Goal: Find specific page/section: Find specific page/section

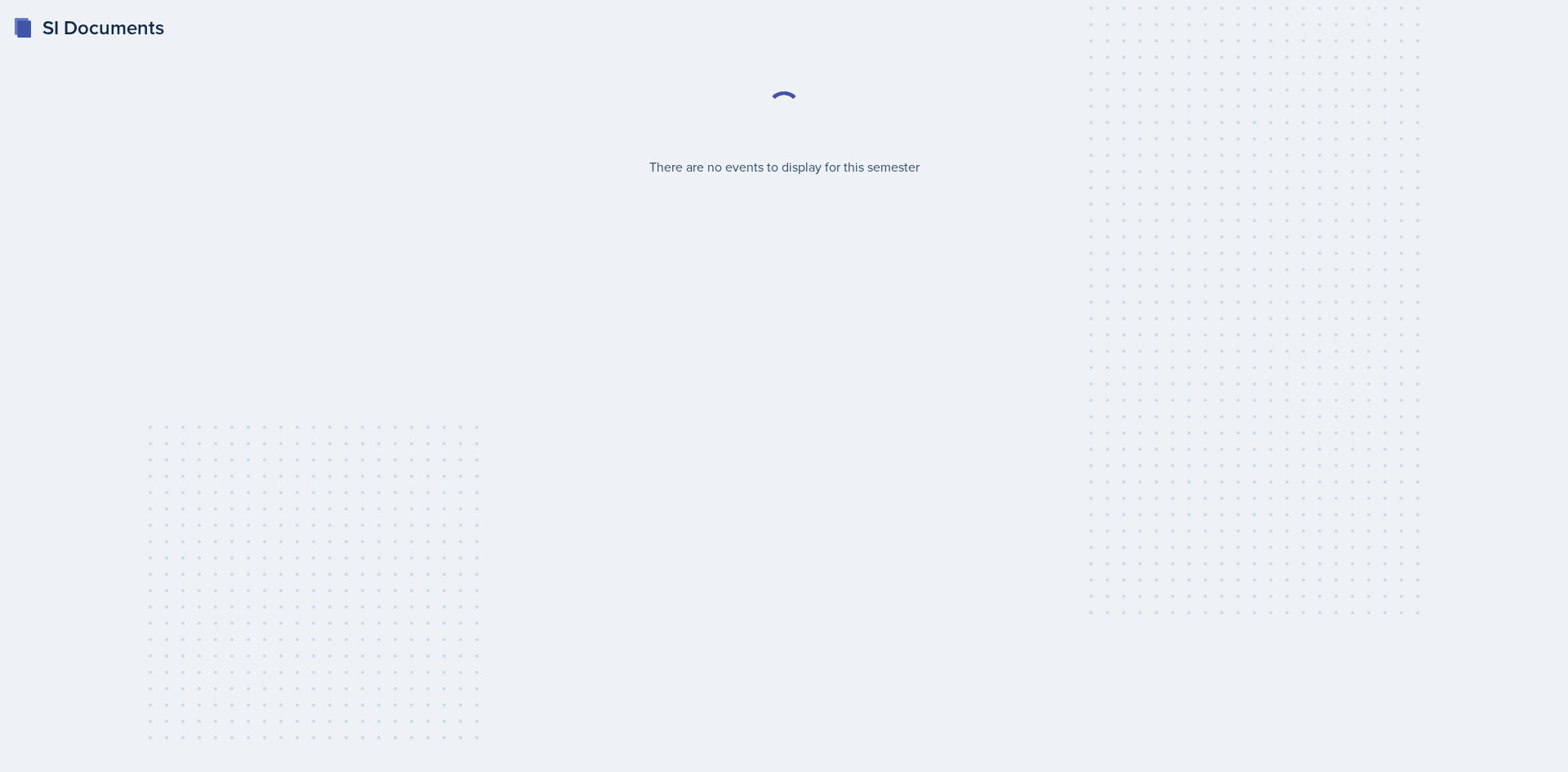
select select "2bed604d-1099-4043-b1bc-2365e8740244"
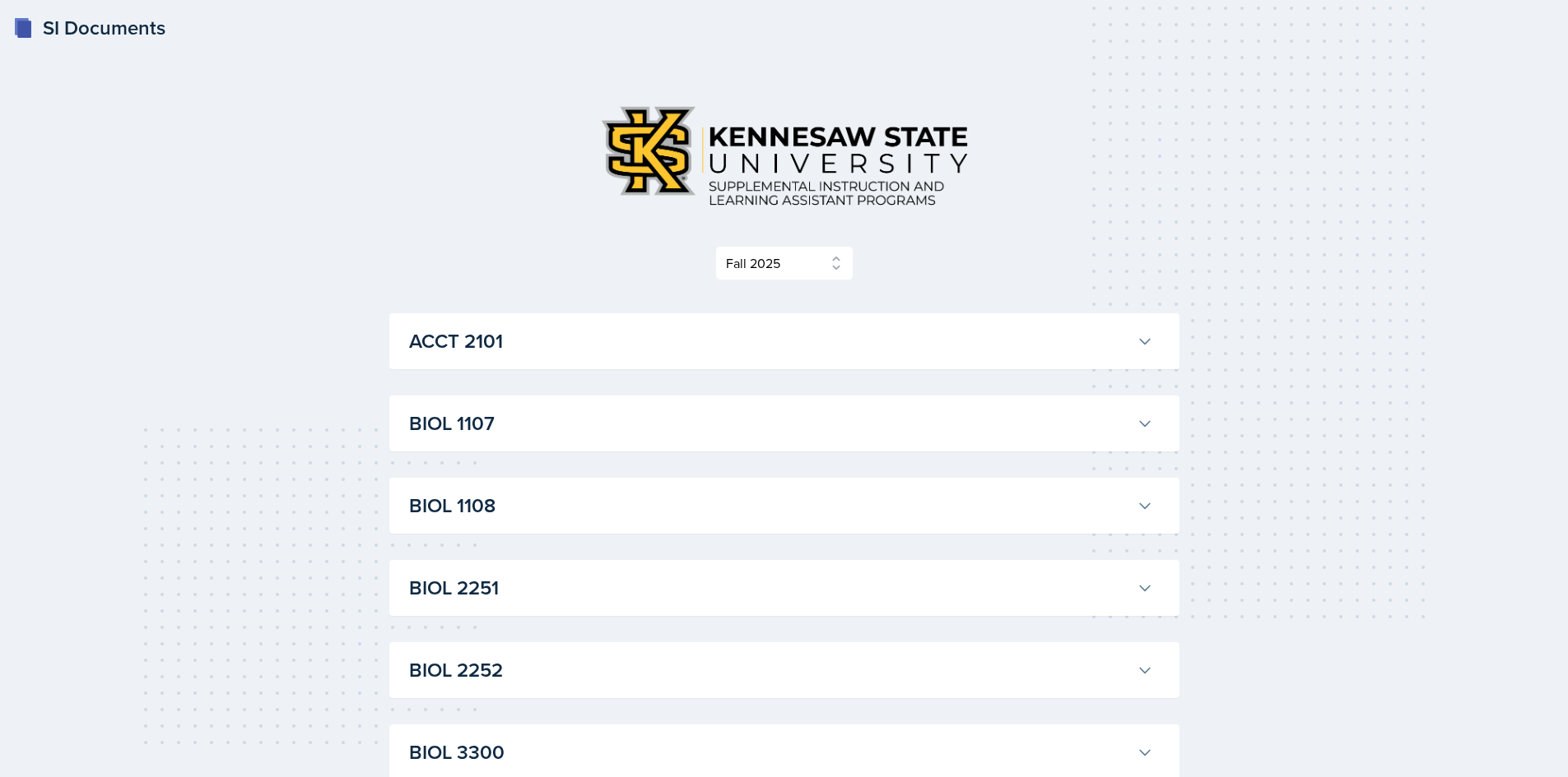
click at [1146, 336] on icon at bounding box center [1145, 341] width 17 height 17
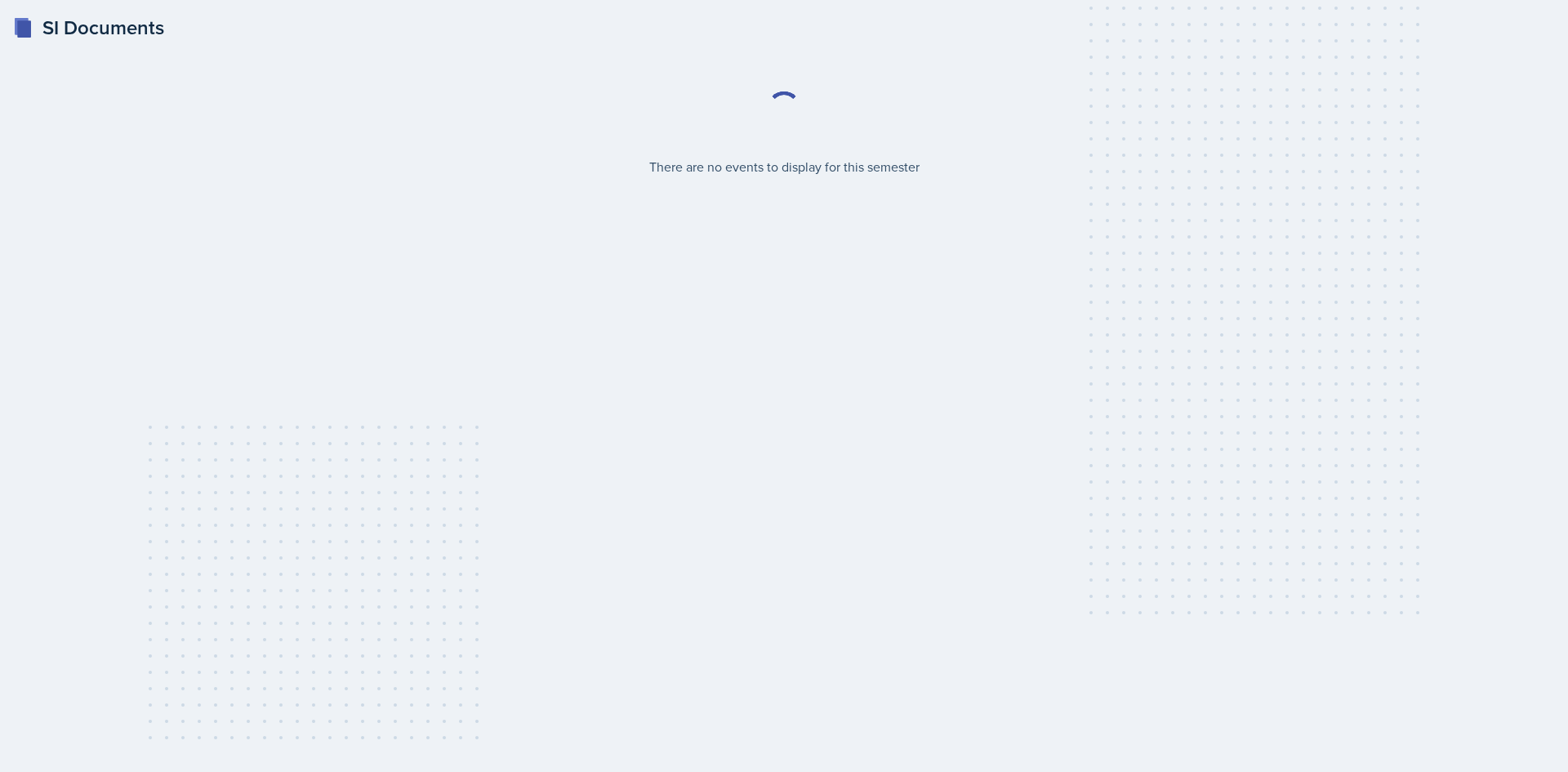
select select "2bed604d-1099-4043-b1bc-2365e8740244"
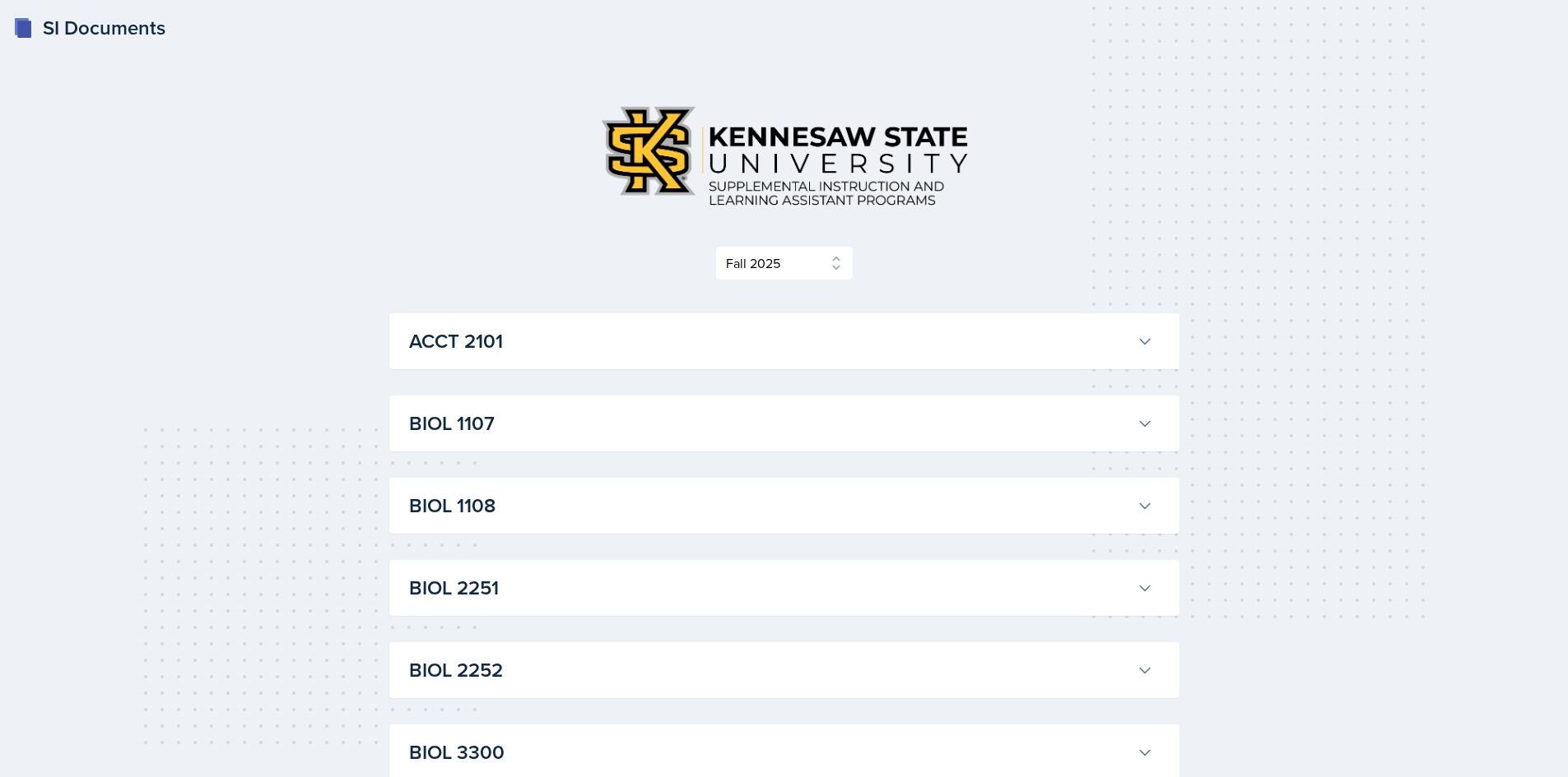
click at [1141, 339] on icon at bounding box center [1145, 341] width 17 height 17
